Goal: Information Seeking & Learning: Compare options

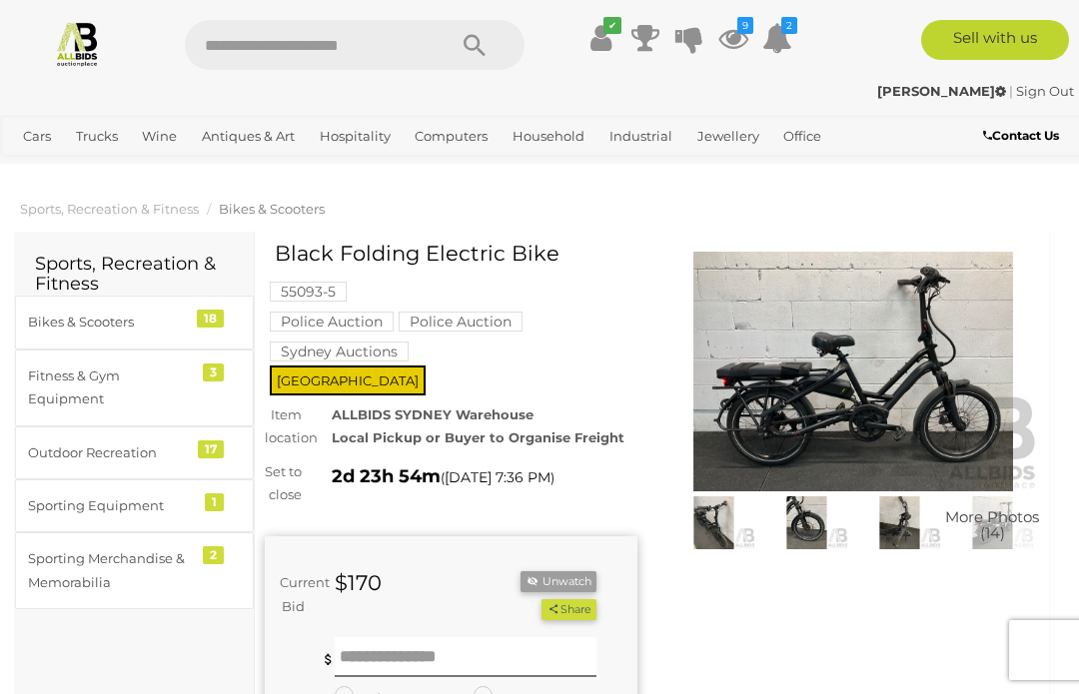
click at [792, 413] on img at bounding box center [853, 372] width 373 height 240
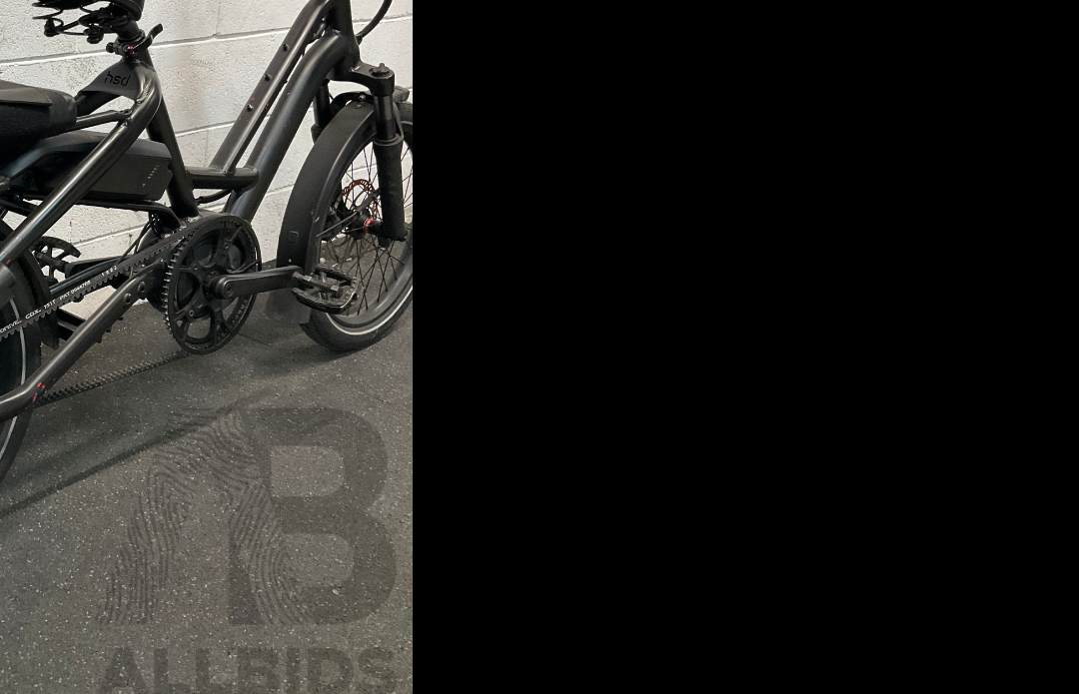
scroll to position [0, 25]
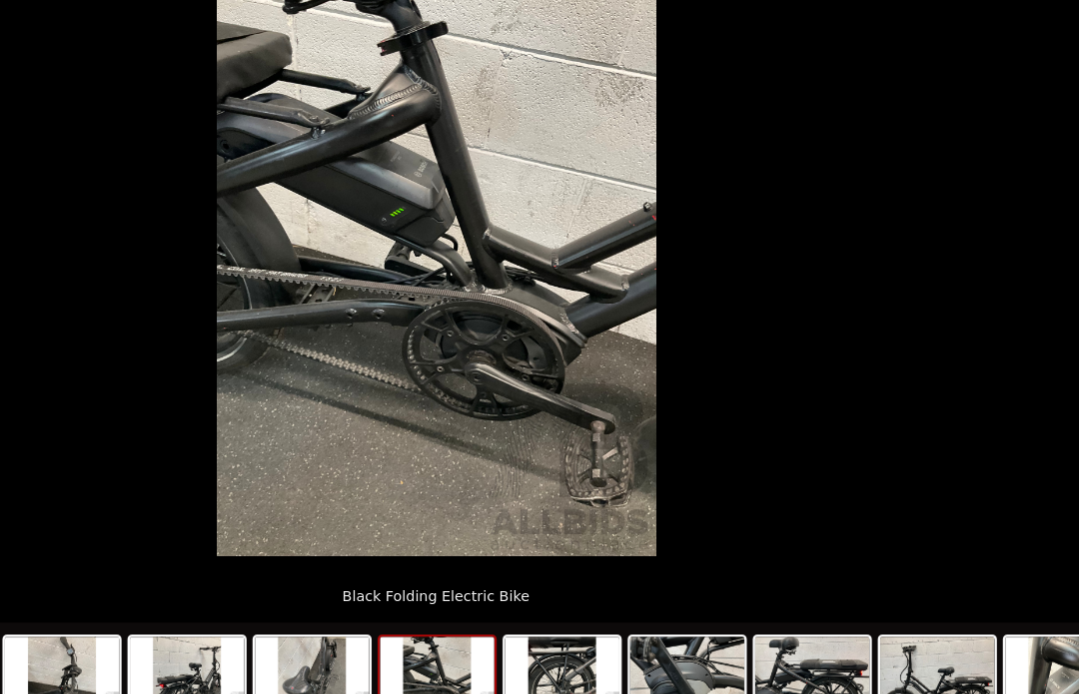
scroll to position [0, 25]
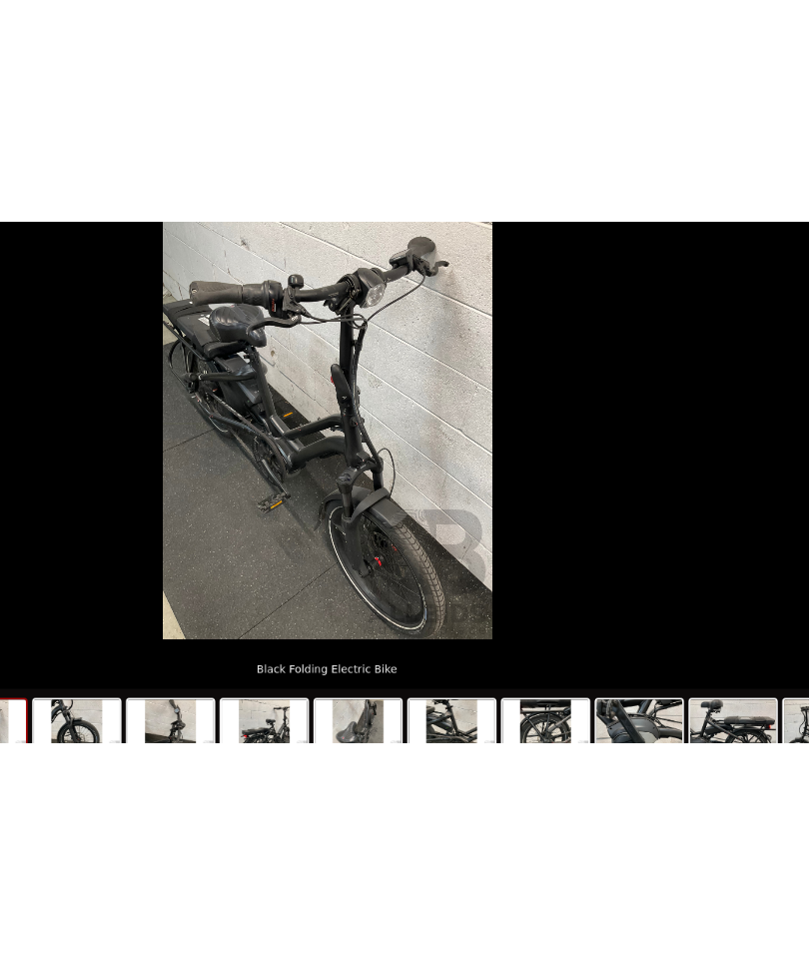
scroll to position [71, 0]
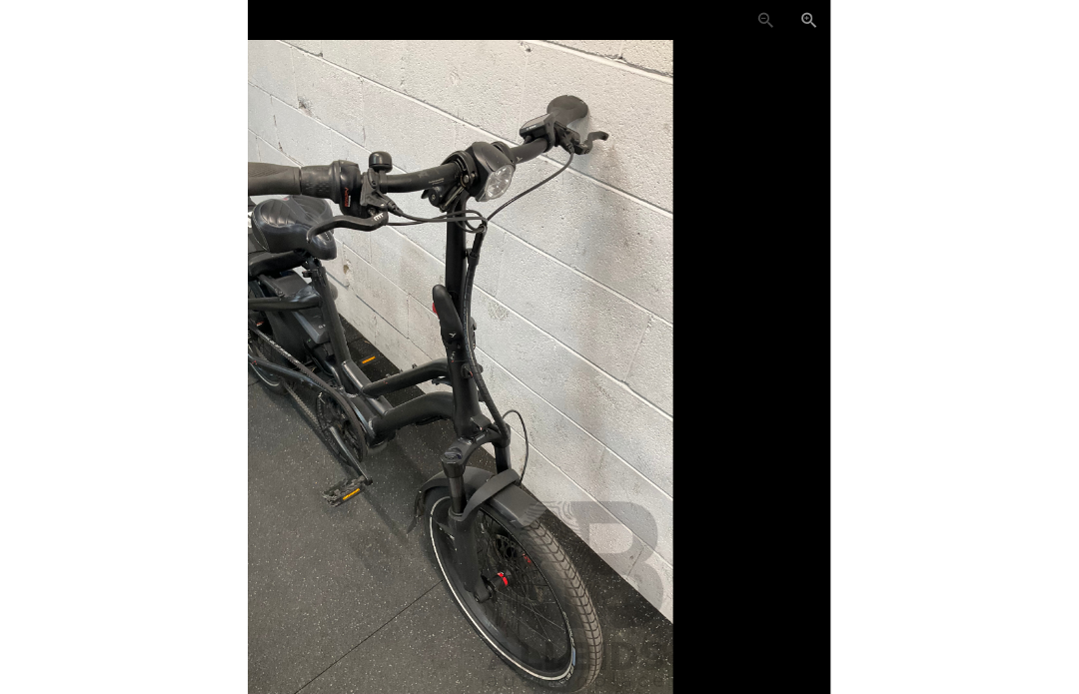
scroll to position [71, 0]
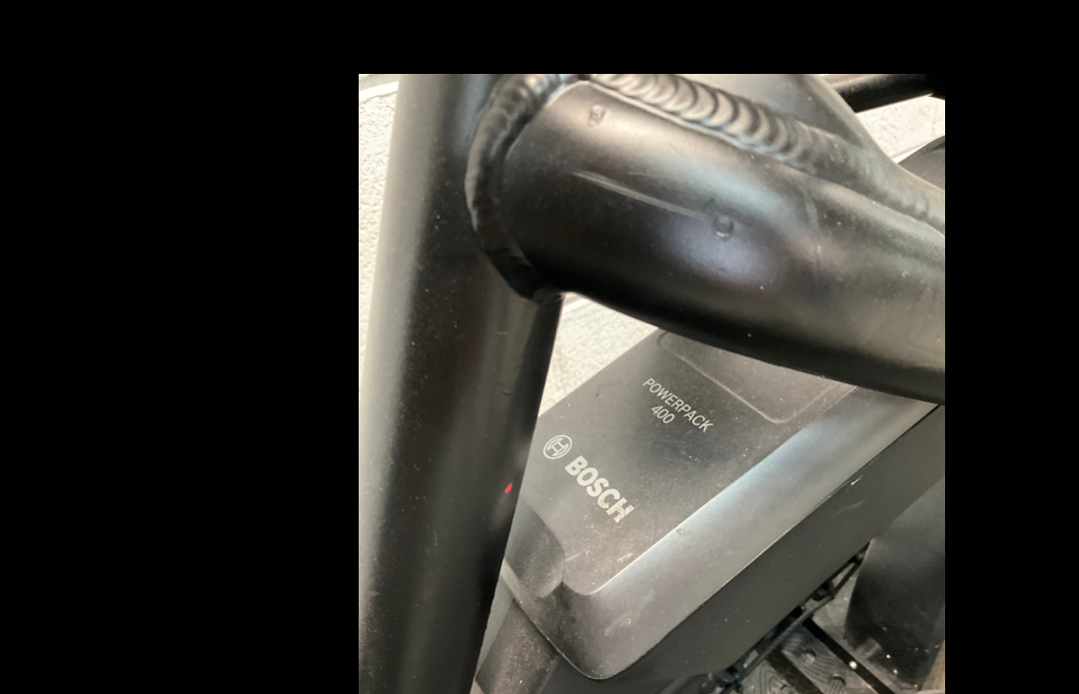
scroll to position [61, 0]
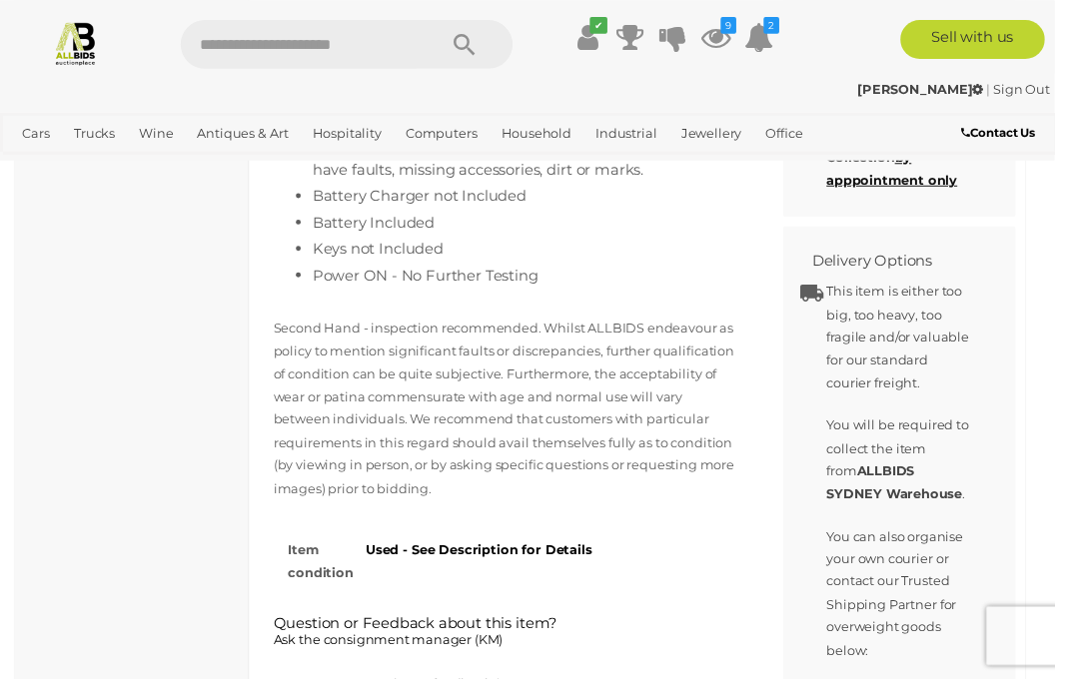
scroll to position [1234, 0]
click at [748, 35] on icon at bounding box center [733, 38] width 30 height 36
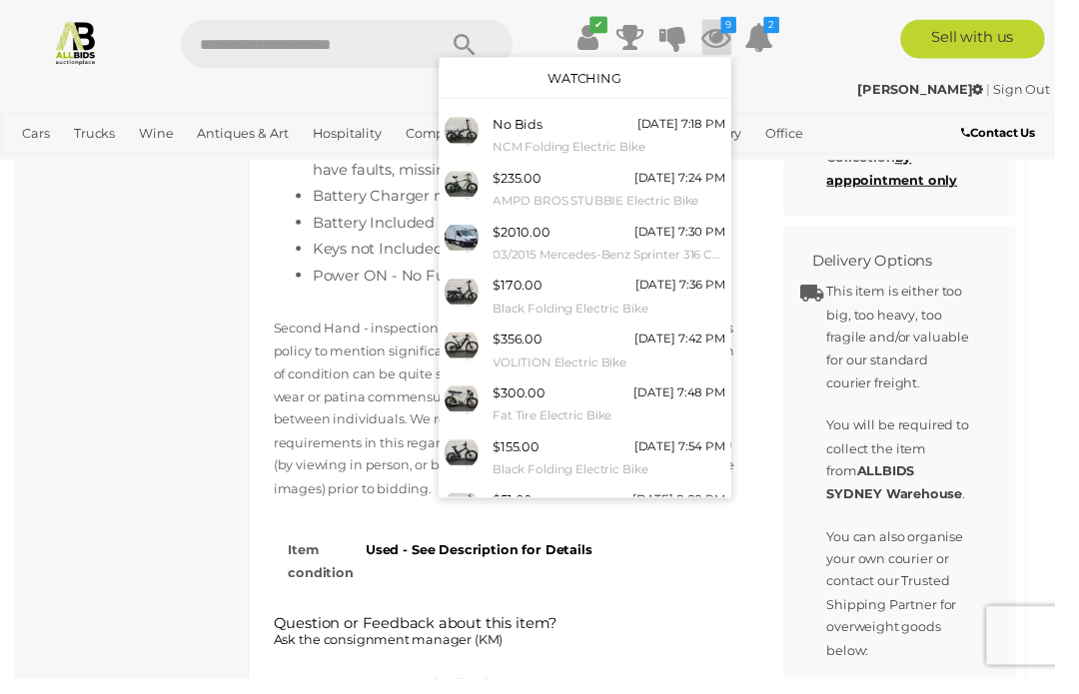
click at [740, 35] on icon at bounding box center [733, 38] width 30 height 36
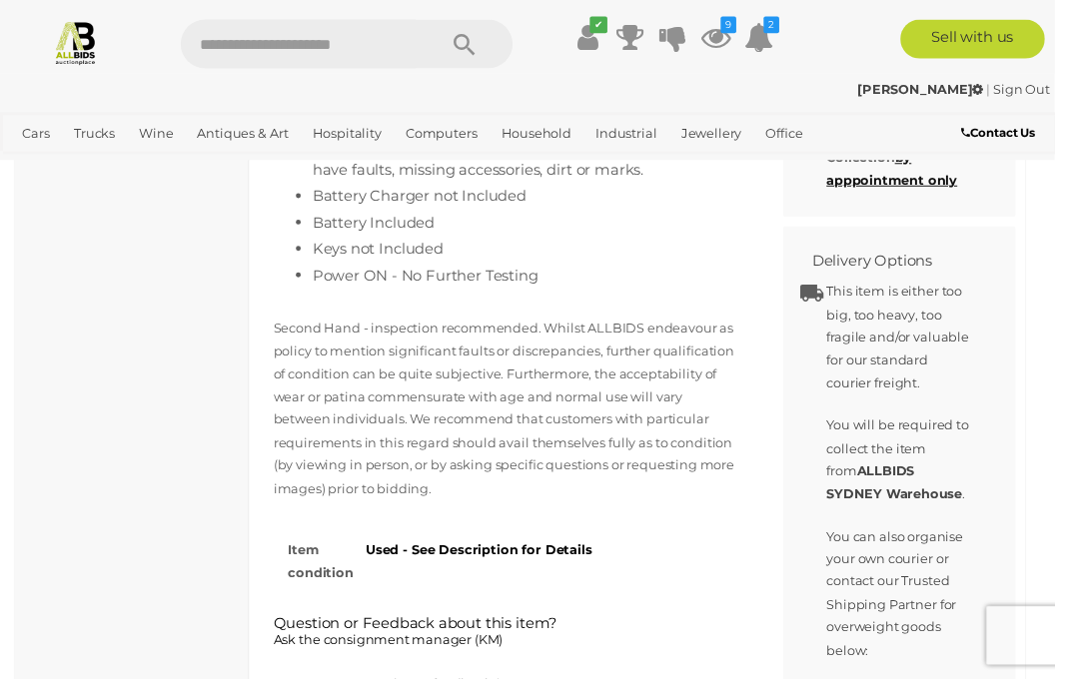
click at [748, 45] on icon at bounding box center [733, 38] width 30 height 36
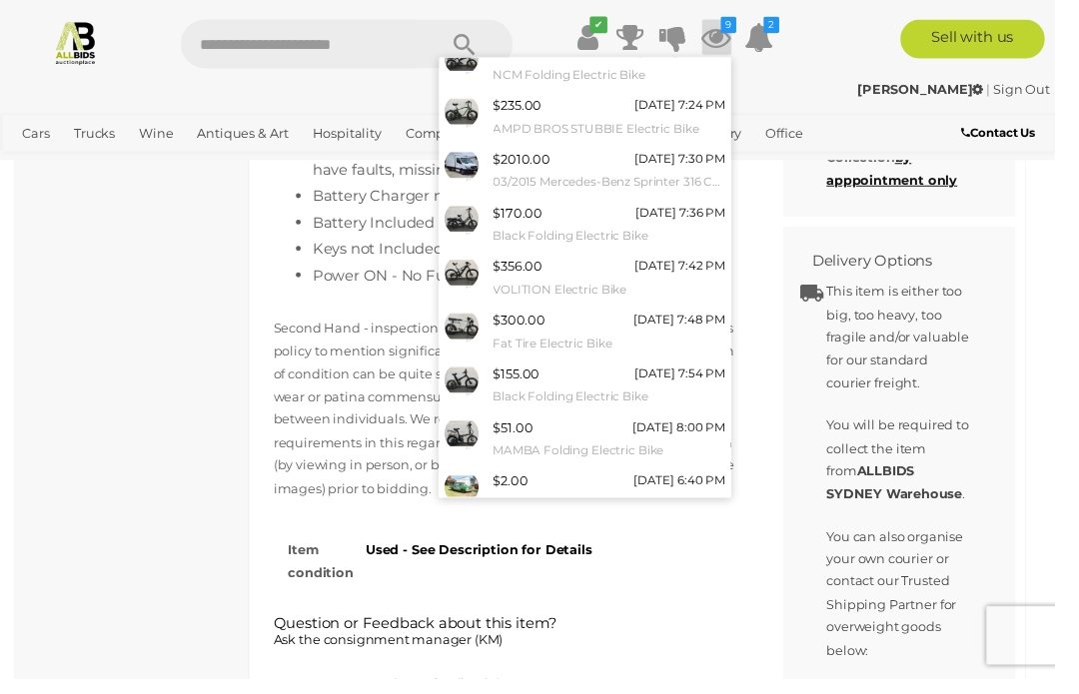
scroll to position [73, 0]
click at [590, 534] on link "View All" at bounding box center [598, 549] width 298 height 35
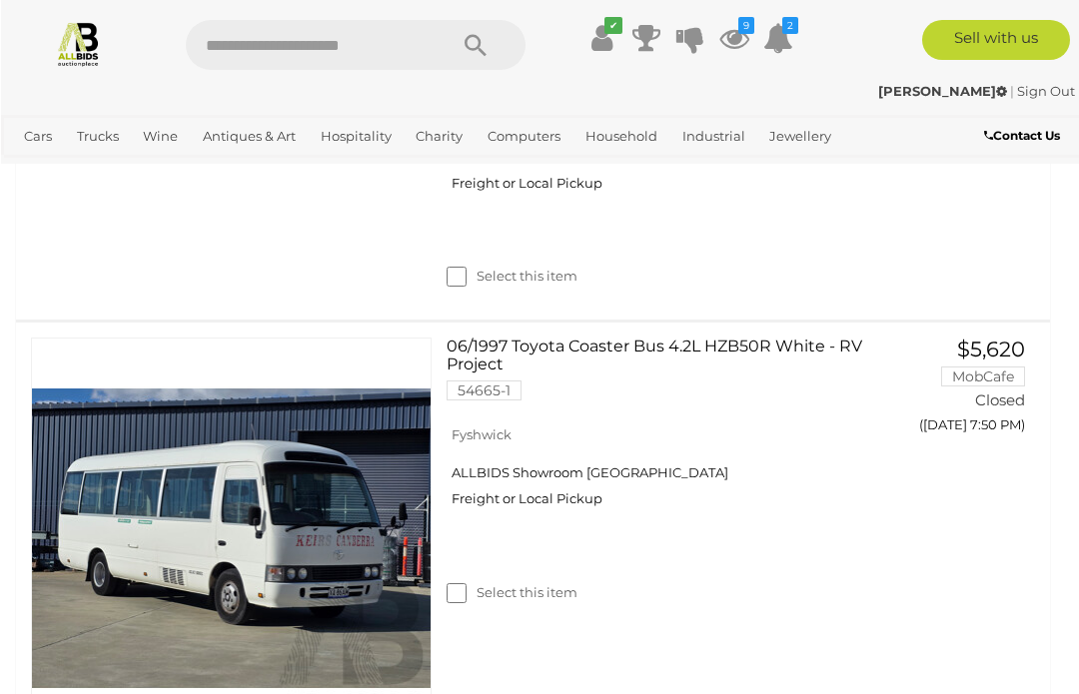
scroll to position [10829, 0]
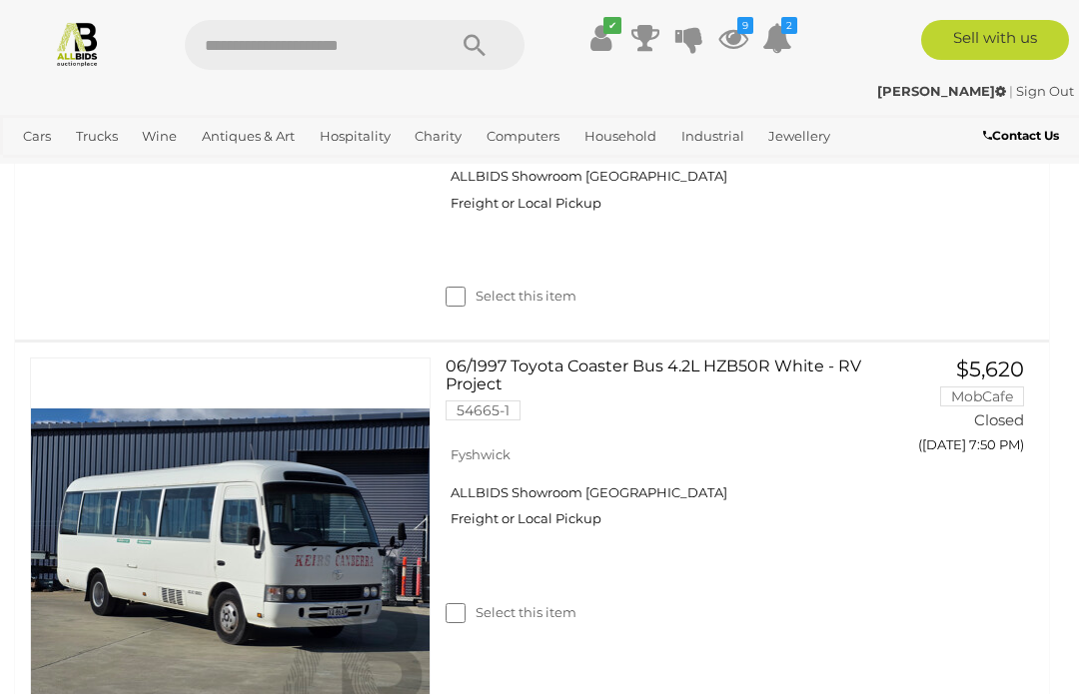
click at [736, 39] on icon at bounding box center [733, 38] width 30 height 36
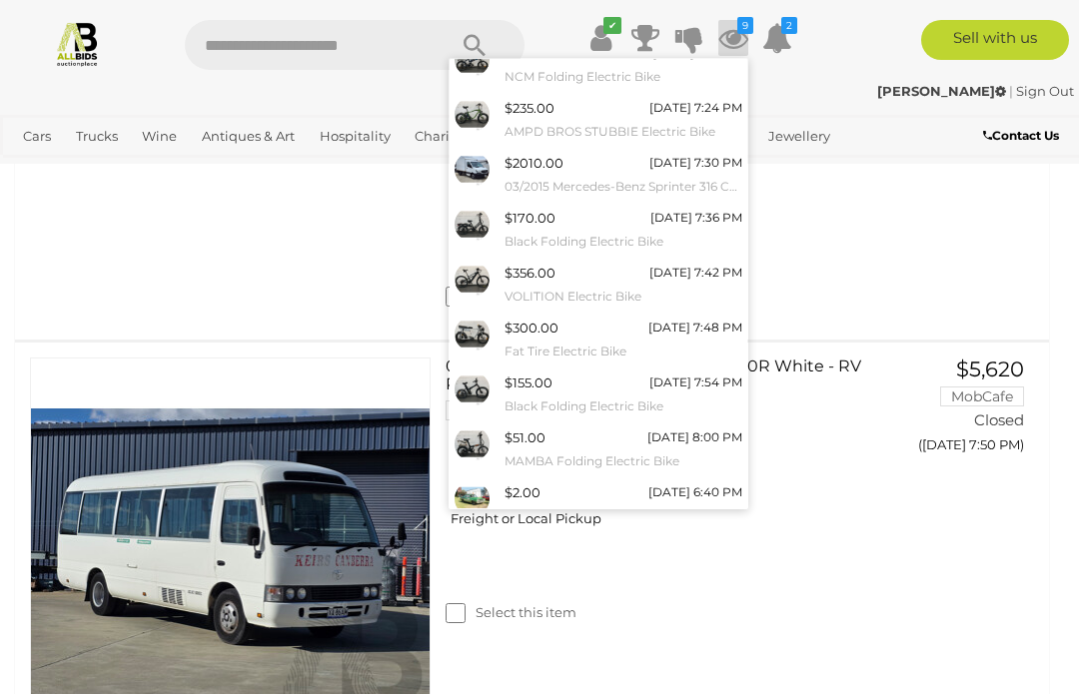
scroll to position [73, 0]
click at [543, 522] on link "$2.00 20/10/2025 6:40 PM 1/1969 Rambler Rebel 4d Sedan Green V8 4.8L" at bounding box center [598, 504] width 298 height 55
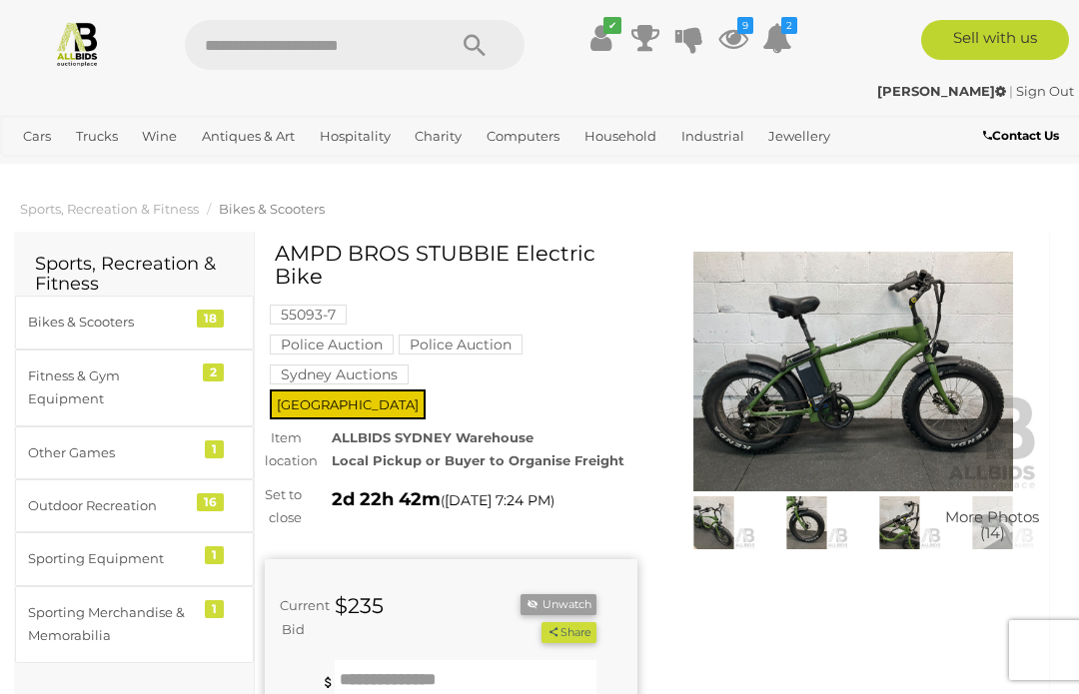
click at [734, 38] on icon at bounding box center [733, 38] width 30 height 36
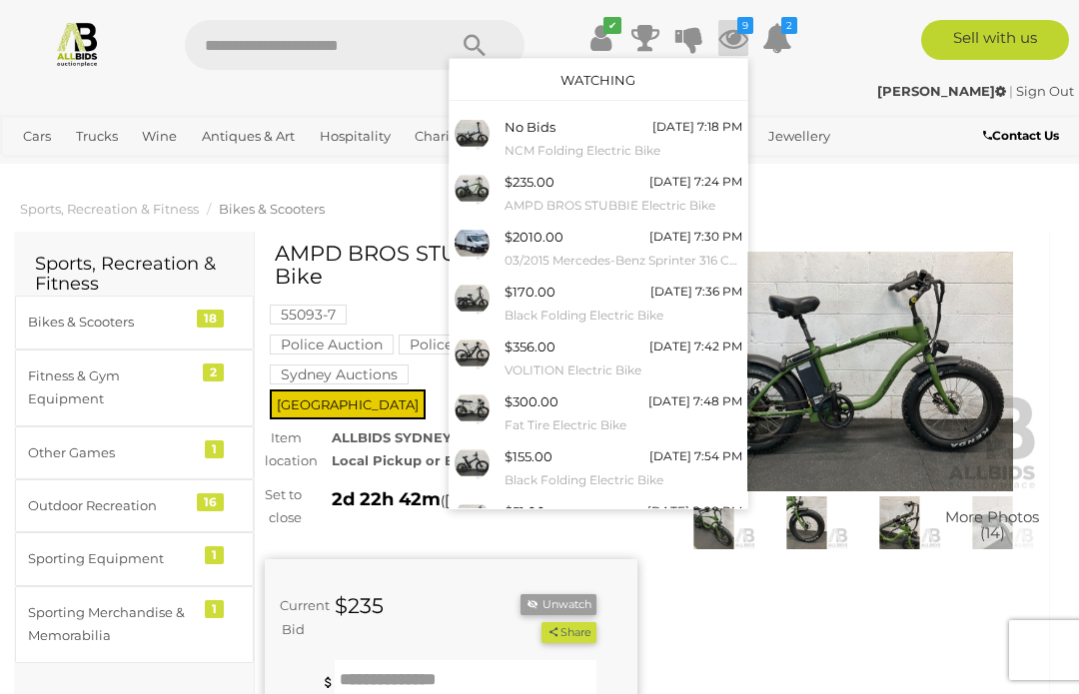
click at [863, 86] on div "Phil G | Sign Out" at bounding box center [539, 91] width 1069 height 23
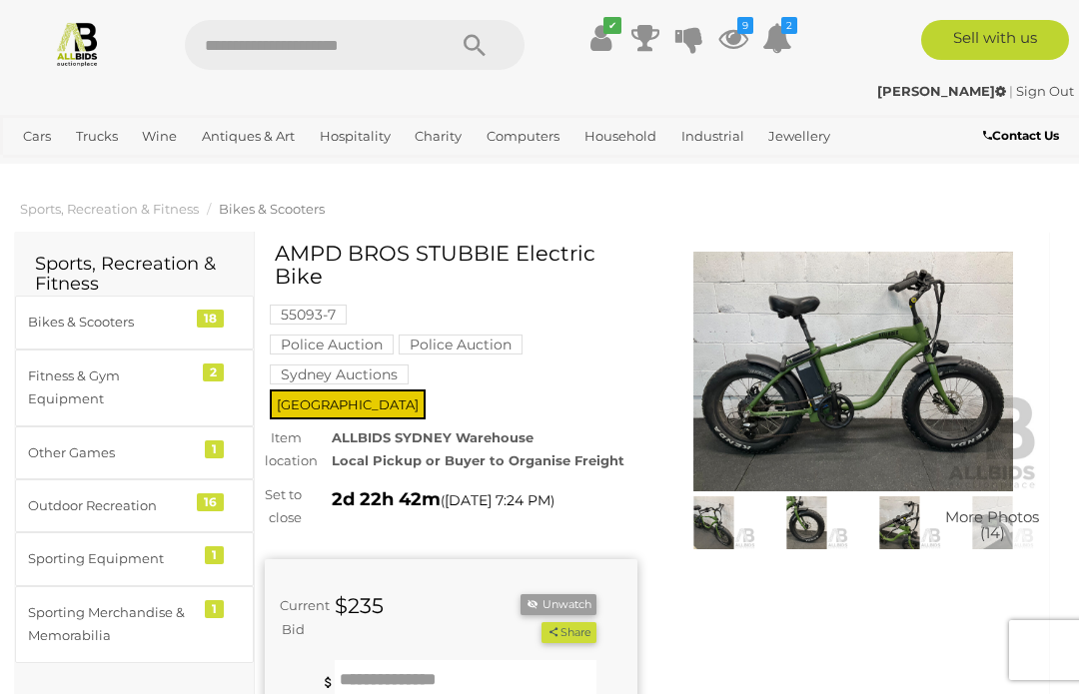
click at [782, 409] on img at bounding box center [853, 372] width 373 height 240
click at [737, 24] on icon "9" at bounding box center [745, 25] width 16 height 17
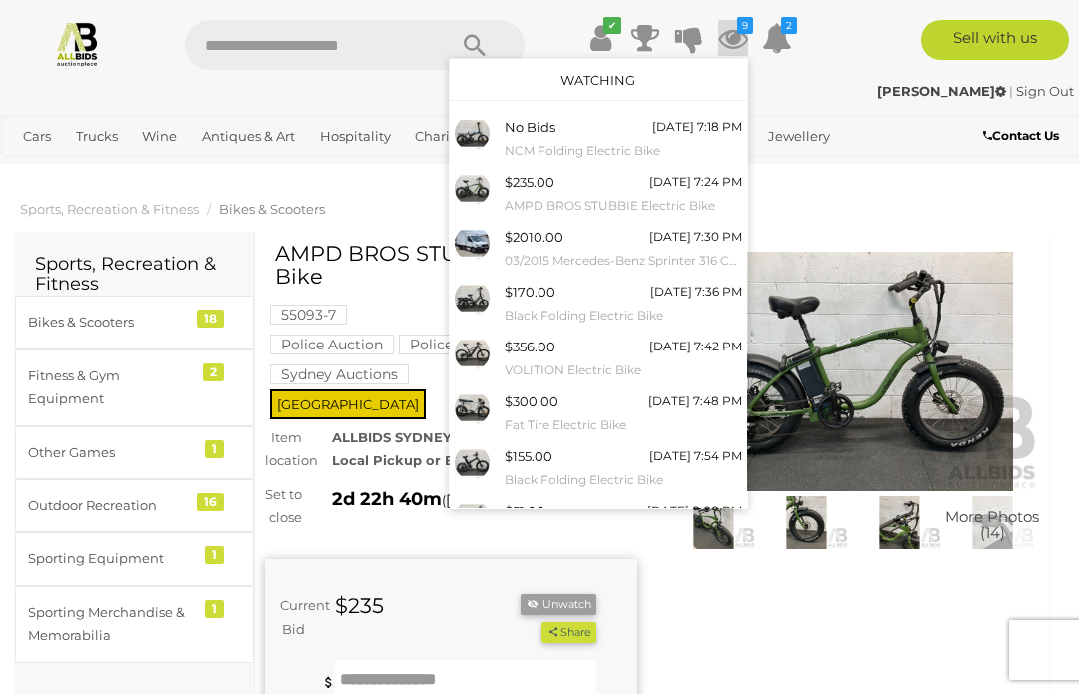
click at [548, 305] on small "Black Folding Electric Bike" at bounding box center [623, 316] width 238 height 22
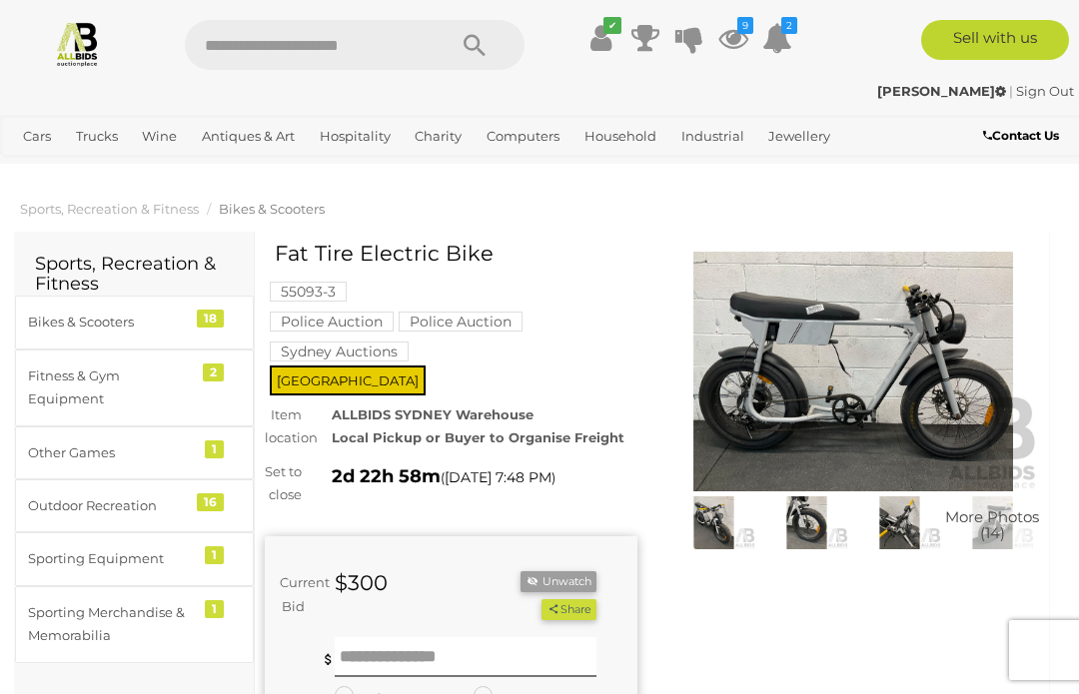
click at [752, 419] on img at bounding box center [853, 372] width 373 height 240
